Goal: Go to known website: Access a specific website the user already knows

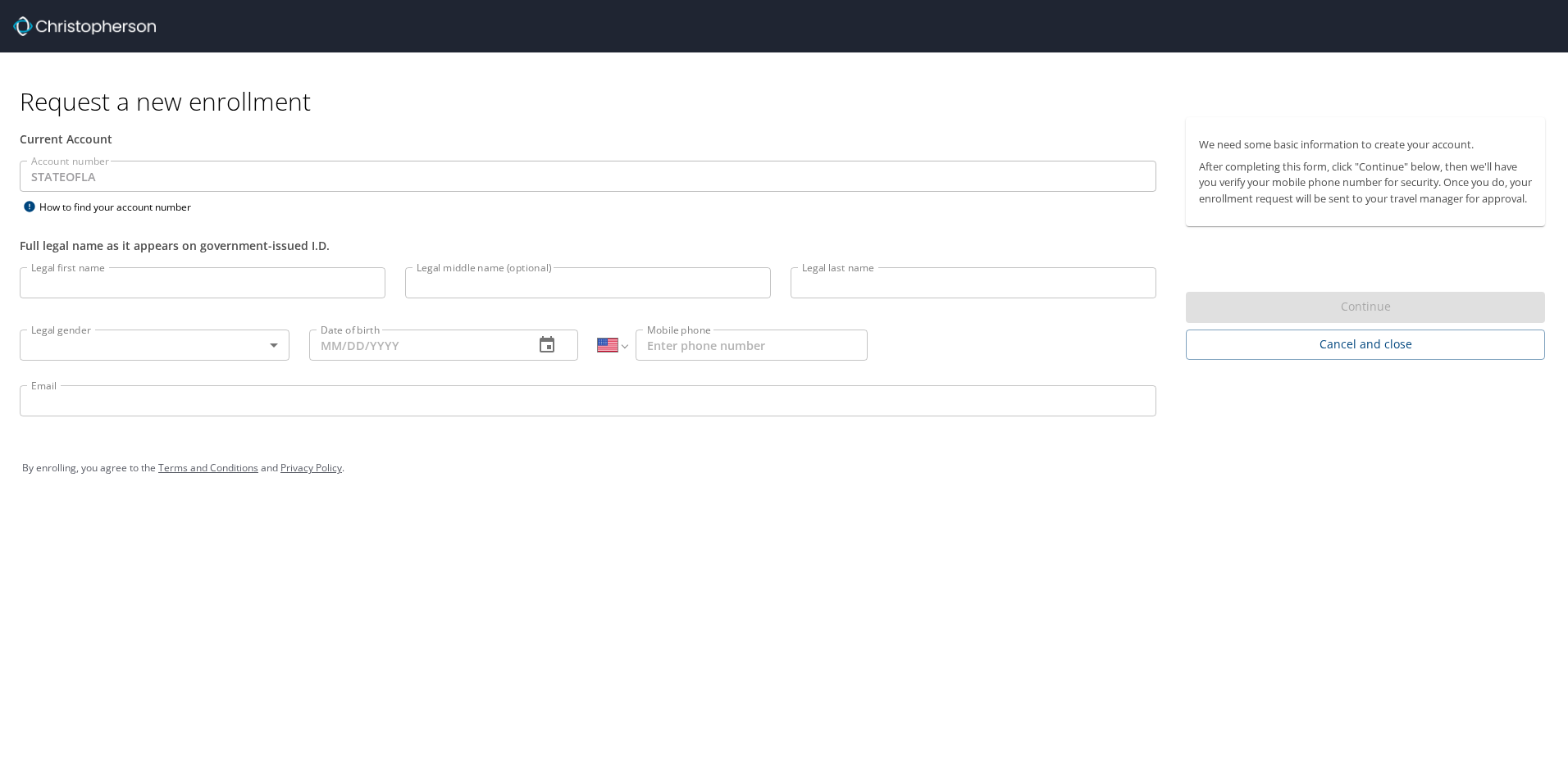
select select "US"
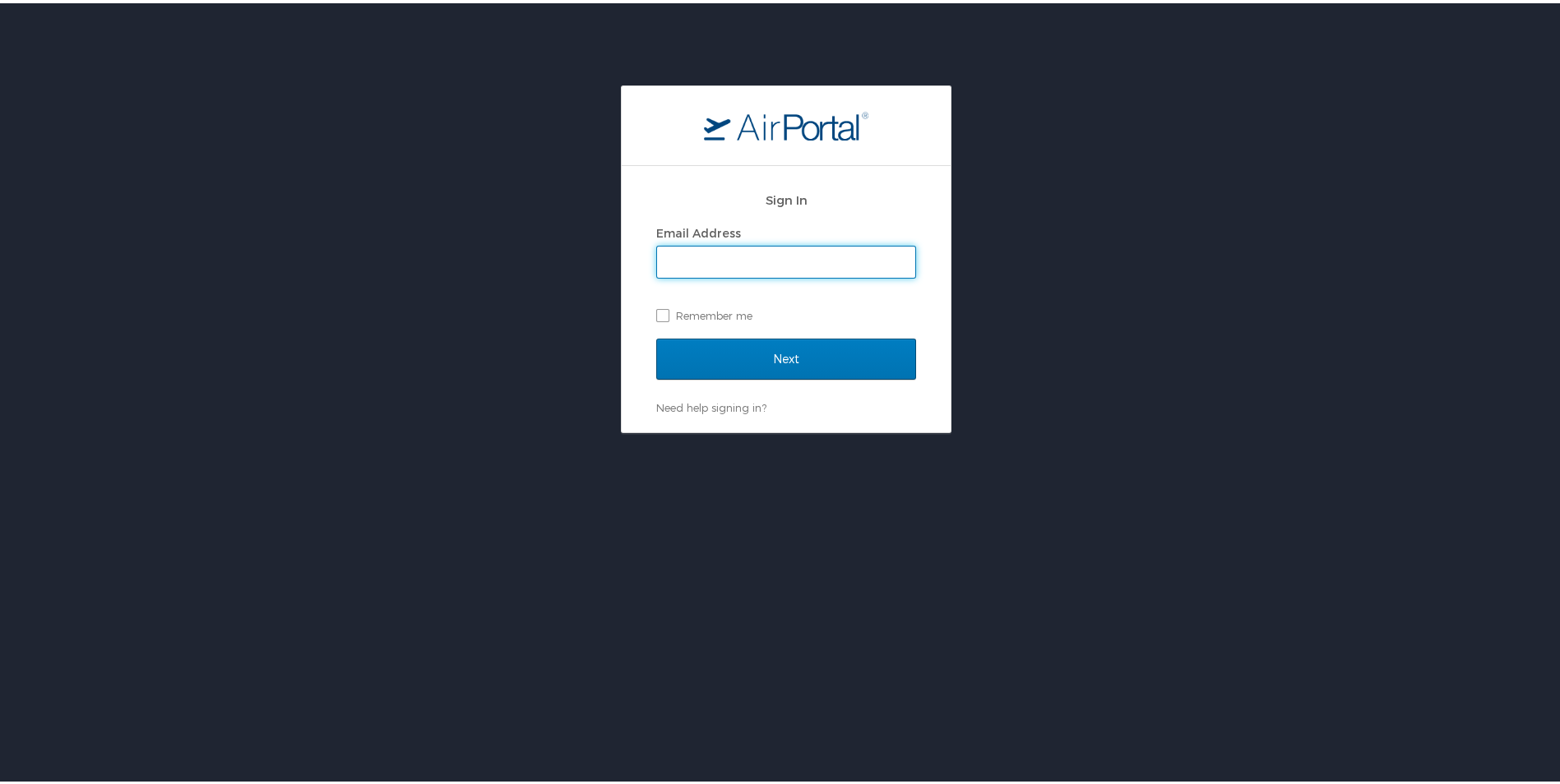
click at [773, 263] on input "Email Address" at bounding box center [785, 259] width 258 height 32
type input "[EMAIL_ADDRESS][DOMAIN_NAME]"
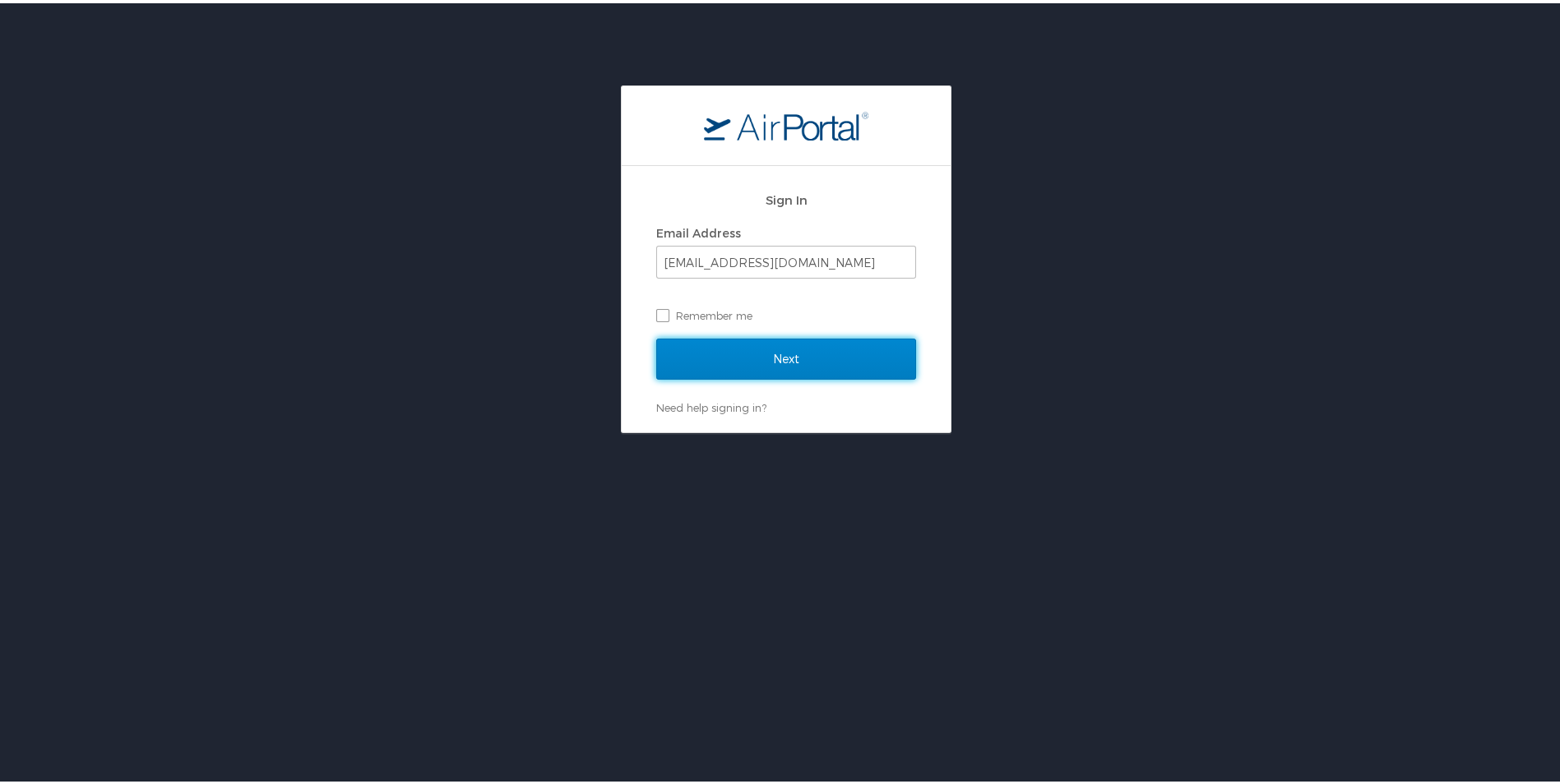
click at [778, 357] on input "Next" at bounding box center [786, 356] width 260 height 41
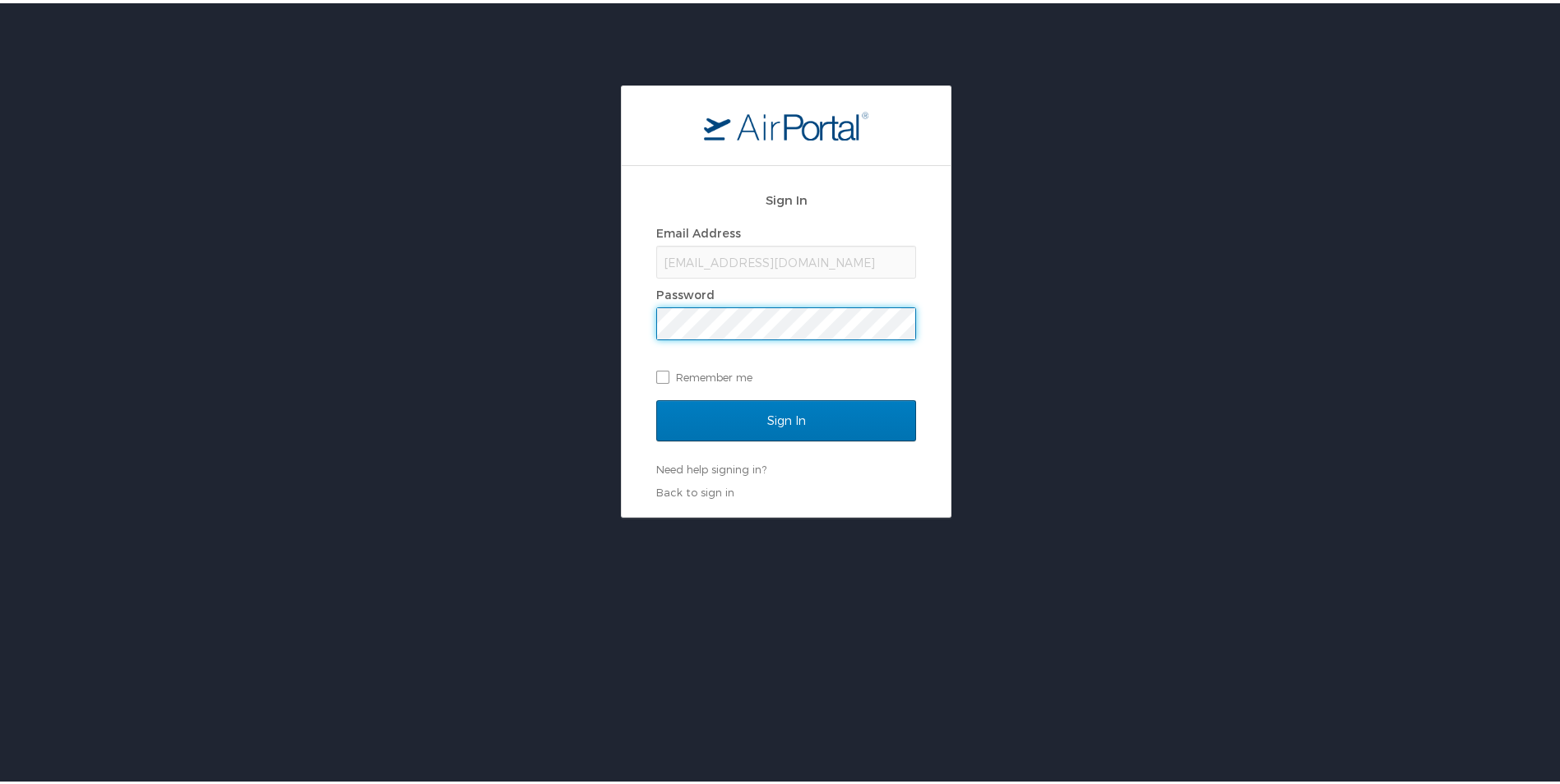
click at [657, 397] on input "Sign In" at bounding box center [786, 417] width 260 height 41
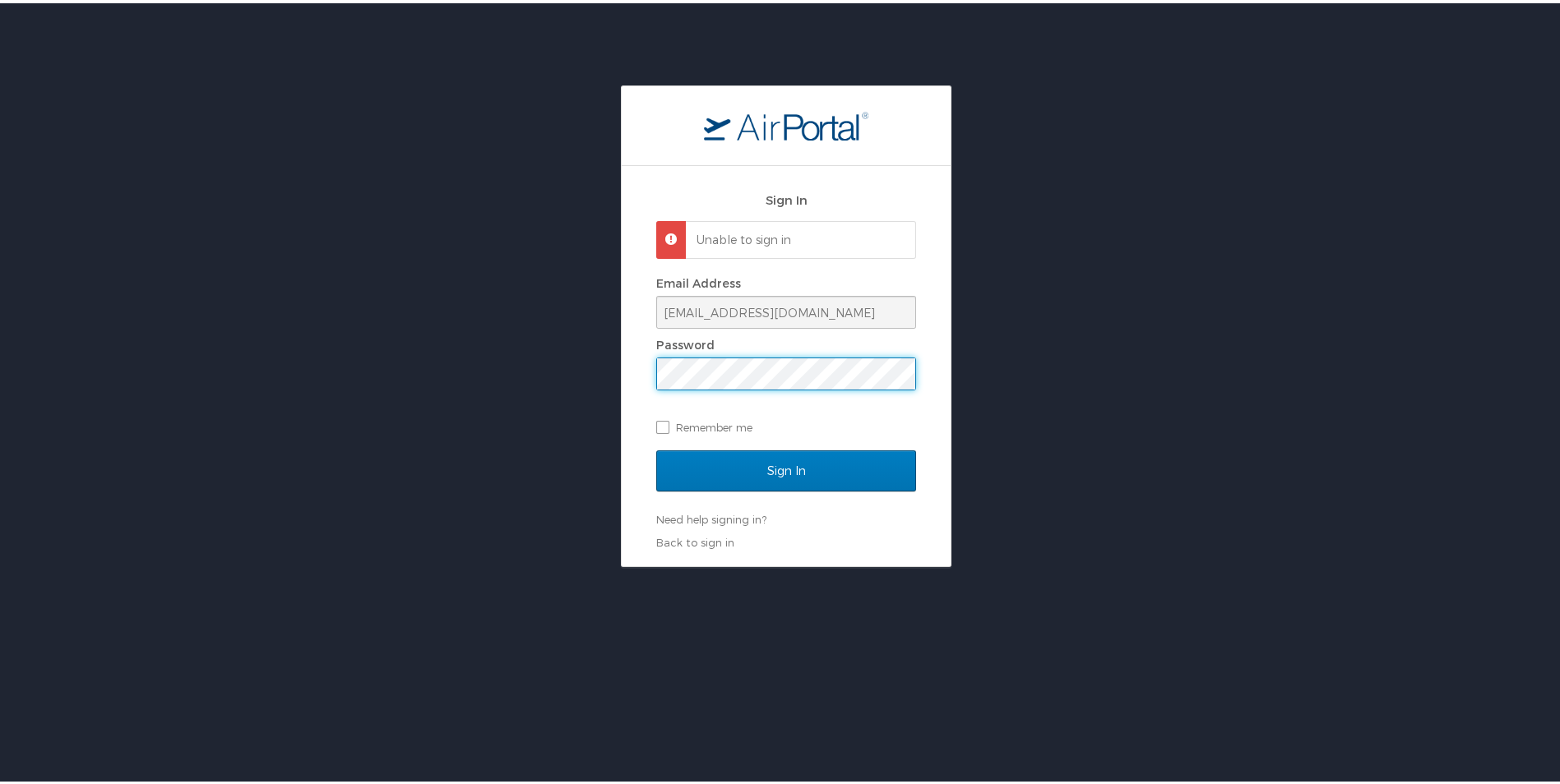
click at [452, 328] on div "Sign In Unable to sign in Email Address hwebb@rpcc.edu Password Remember me Sig…" at bounding box center [786, 323] width 1572 height 482
click at [657, 448] on input "Sign In" at bounding box center [786, 468] width 260 height 41
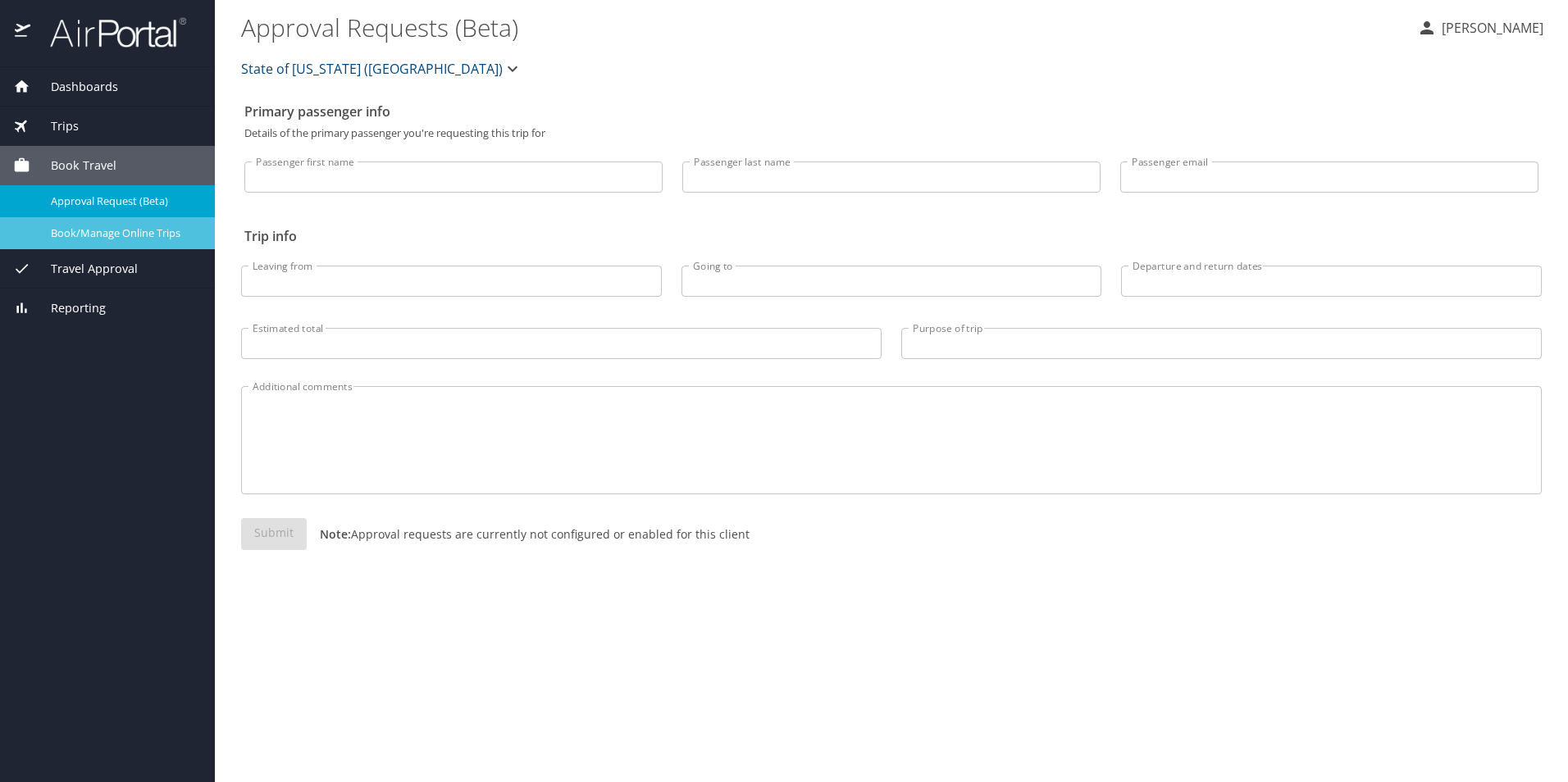
click at [124, 235] on span "Book/Manage Online Trips" at bounding box center [122, 233] width 144 height 15
